Goal: Task Accomplishment & Management: Manage account settings

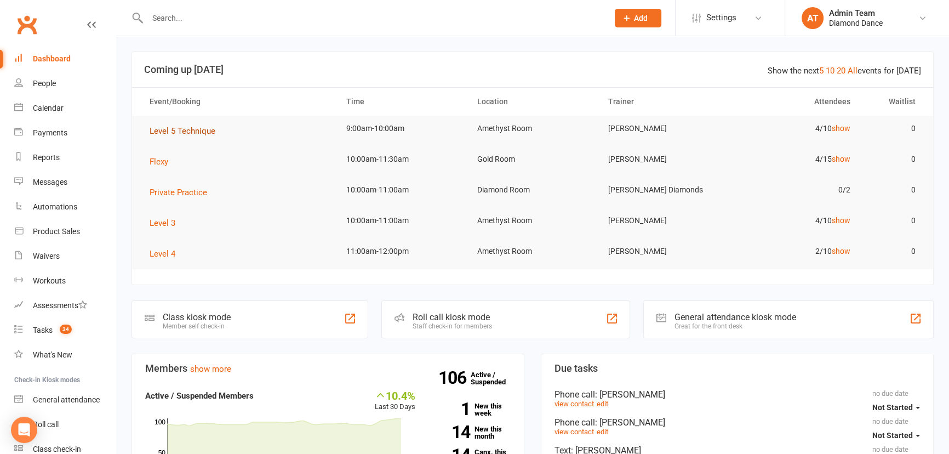
click at [202, 131] on span "Level 5 Technique" at bounding box center [183, 131] width 66 height 10
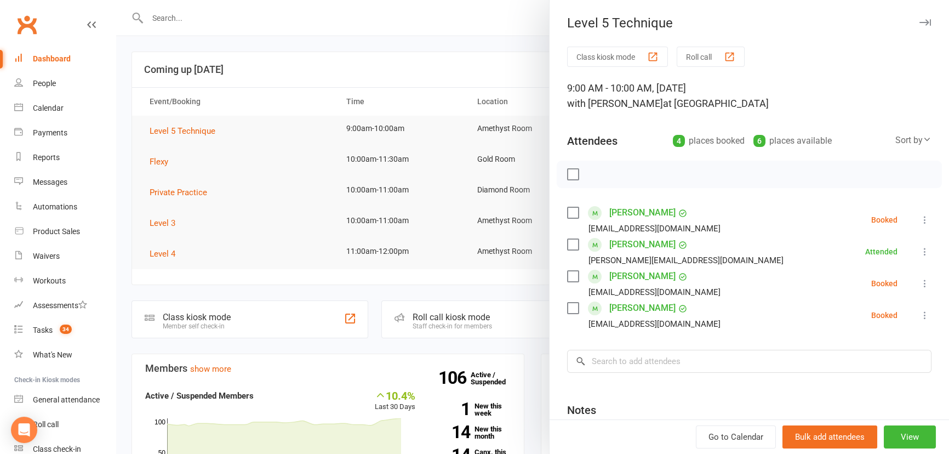
click at [567, 207] on label at bounding box center [572, 212] width 11 height 11
click at [575, 271] on label at bounding box center [572, 276] width 11 height 11
click at [595, 176] on icon "button" at bounding box center [597, 174] width 12 height 12
click at [359, 78] on div at bounding box center [532, 227] width 833 height 454
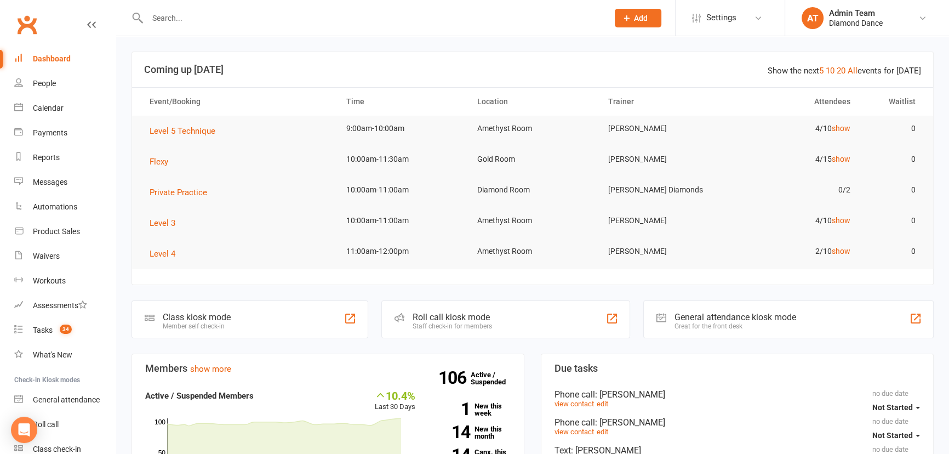
click at [849, 227] on td "4/10 show" at bounding box center [794, 221] width 131 height 26
click at [844, 219] on link "show" at bounding box center [841, 220] width 19 height 9
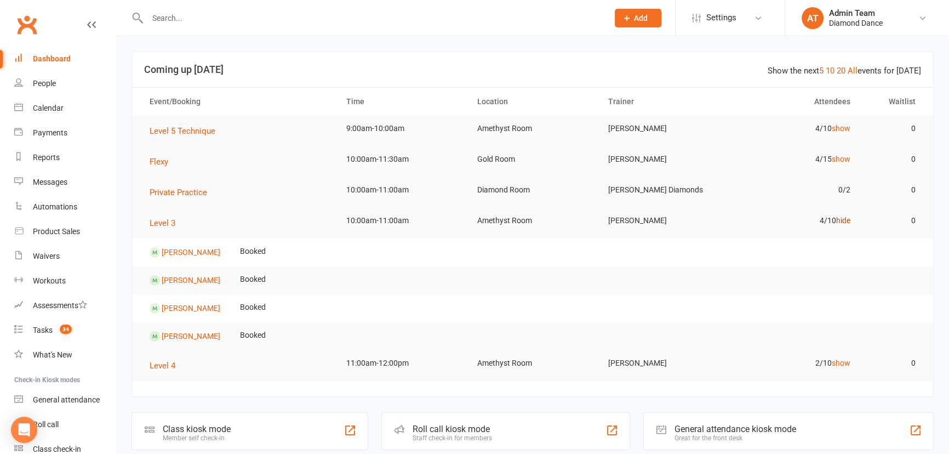
click at [844, 219] on link "hide" at bounding box center [843, 220] width 14 height 9
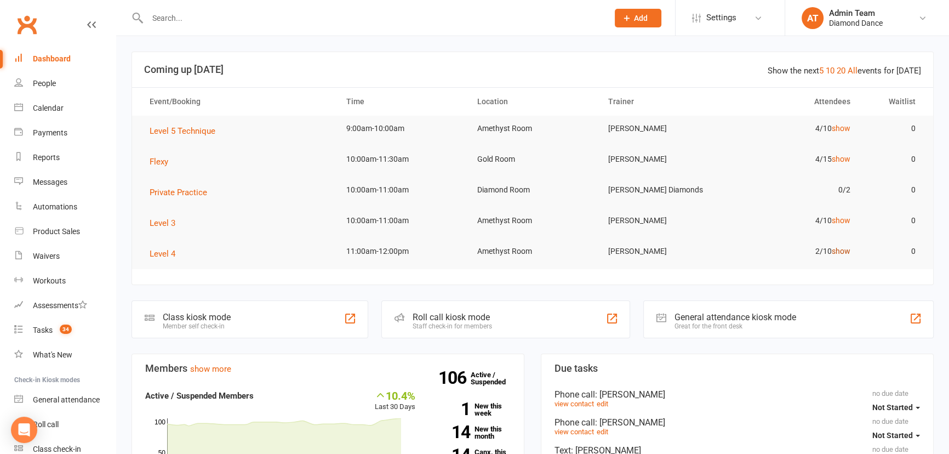
click at [835, 251] on link "show" at bounding box center [841, 251] width 19 height 9
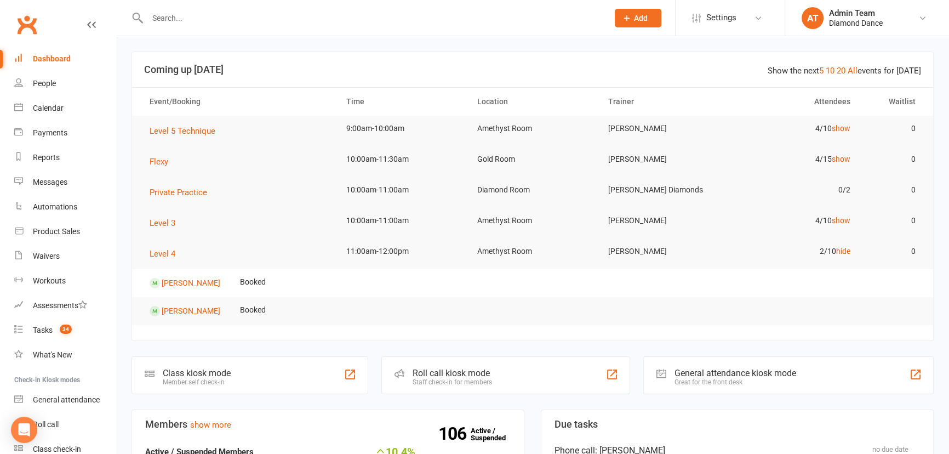
click at [571, 55] on header "Show the next 5 10 20 All events for [DATE] Coming up [DATE]" at bounding box center [532, 69] width 801 height 35
